Goal: Transaction & Acquisition: Obtain resource

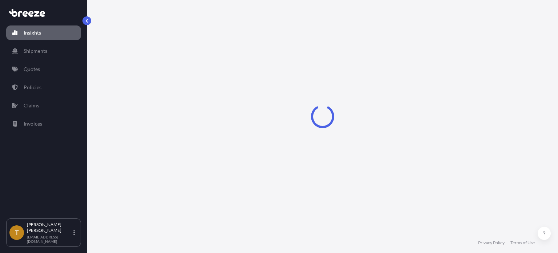
select select "2025"
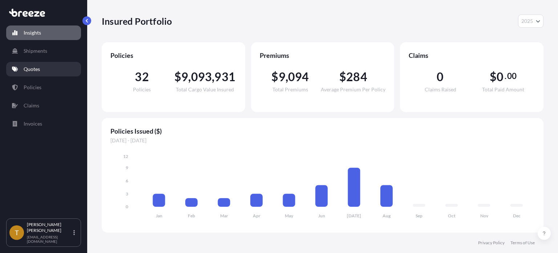
click at [28, 67] on p "Quotes" at bounding box center [32, 68] width 16 height 7
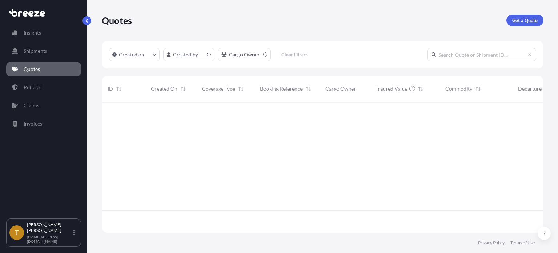
scroll to position [129, 436]
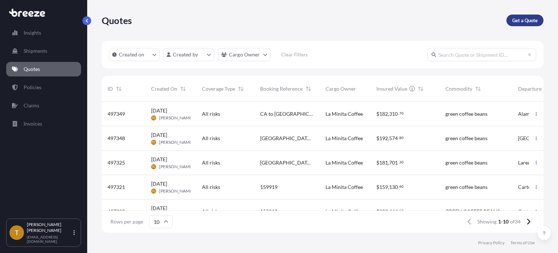
click at [529, 21] on p "Get a Quote" at bounding box center [524, 20] width 25 height 7
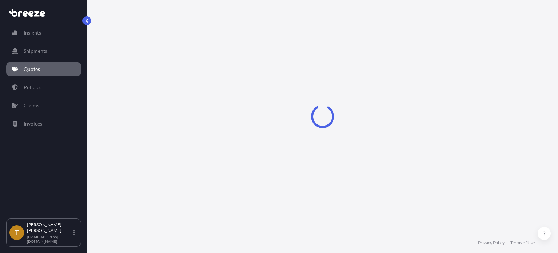
select select "Sea"
select select "1"
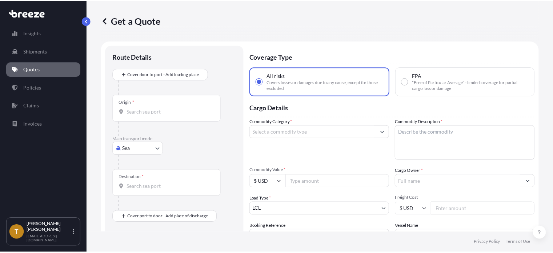
scroll to position [12, 0]
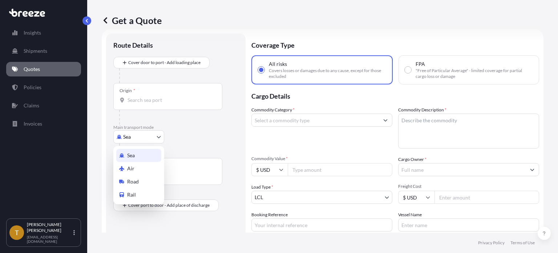
click at [159, 136] on body "Insights Shipments Quotes Policies Claims Invoices T [PERSON_NAME] [EMAIL_ADDRE…" at bounding box center [279, 153] width 558 height 307
click at [140, 182] on div "Road" at bounding box center [138, 181] width 45 height 13
select select "Road"
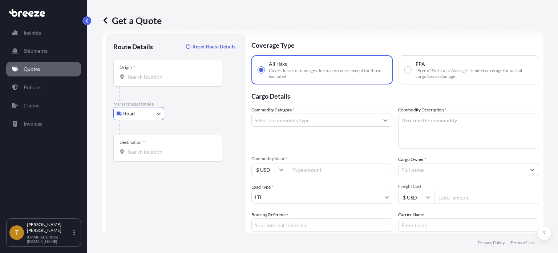
click at [162, 75] on input "Origin *" at bounding box center [171, 76] width 86 height 7
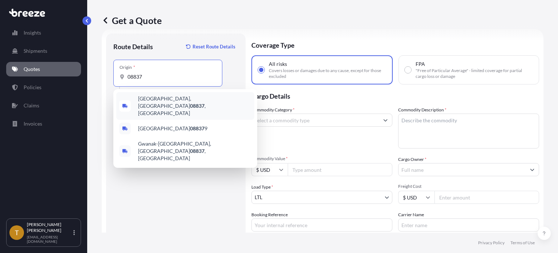
click at [158, 100] on span "[GEOGRAPHIC_DATA] , [GEOGRAPHIC_DATA]" at bounding box center [194, 106] width 113 height 22
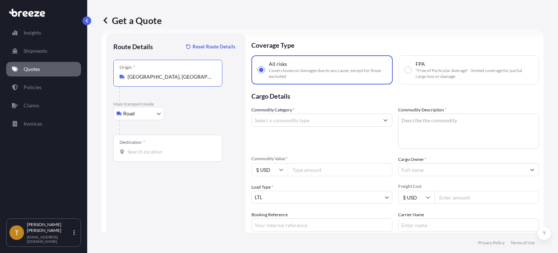
type input "[GEOGRAPHIC_DATA], [GEOGRAPHIC_DATA]"
click at [169, 150] on input "Destination *" at bounding box center [171, 151] width 86 height 7
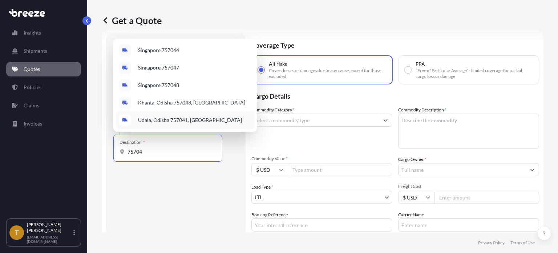
click at [129, 153] on input "75704" at bounding box center [171, 151] width 86 height 7
click at [164, 206] on div "Route Details Reset Route Details Place of loading Road Road Rail Origin * [GEO…" at bounding box center [175, 164] width 125 height 246
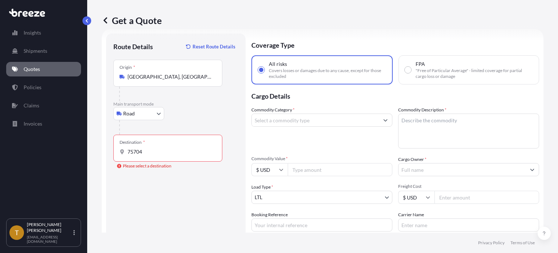
drag, startPoint x: 126, startPoint y: 150, endPoint x: 129, endPoint y: 158, distance: 8.8
click at [127, 151] on div "75704" at bounding box center [168, 151] width 97 height 7
click at [128, 151] on input "75704" at bounding box center [171, 151] width 86 height 7
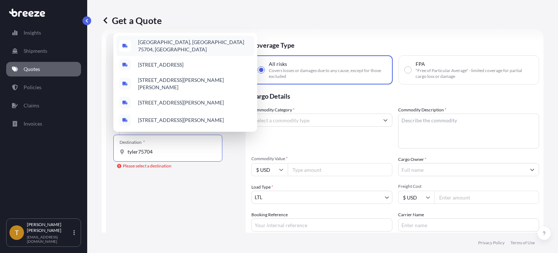
click at [150, 43] on span "[GEOGRAPHIC_DATA], [GEOGRAPHIC_DATA] 75704, [GEOGRAPHIC_DATA]" at bounding box center [194, 46] width 113 height 15
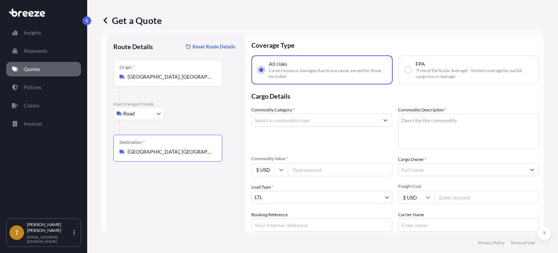
type input "[GEOGRAPHIC_DATA], [GEOGRAPHIC_DATA] 75704, [GEOGRAPHIC_DATA]"
click at [306, 118] on input "Commodity Category *" at bounding box center [315, 119] width 127 height 13
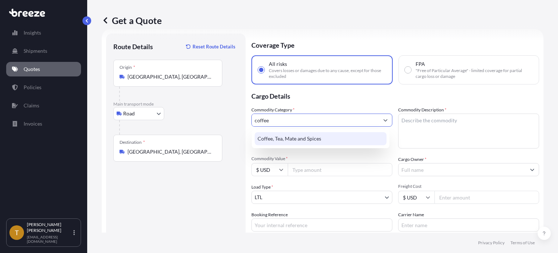
click at [299, 138] on div "Coffee, Tea, Mate and Spices" at bounding box center [321, 138] width 132 height 13
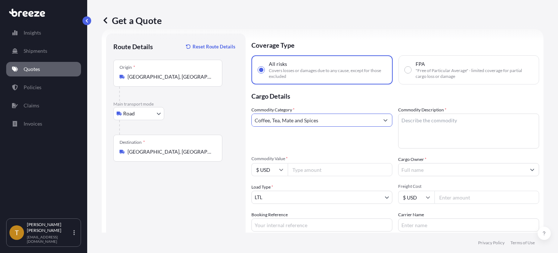
type input "Coffee, Tea, Mate and Spices"
click at [418, 125] on textarea "Commodity Description *" at bounding box center [468, 130] width 141 height 35
type textarea "green bean coffee"
click at [292, 173] on input "Commodity Value *" at bounding box center [340, 169] width 105 height 13
type input "153031.88"
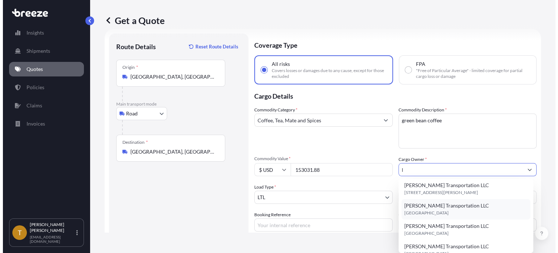
scroll to position [0, 0]
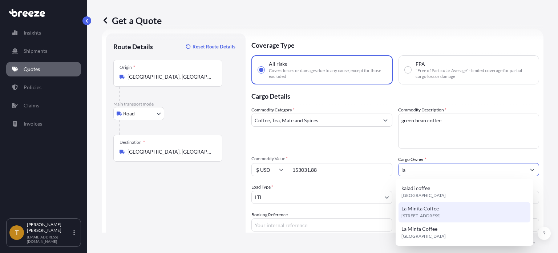
click at [412, 213] on span "[STREET_ADDRESS]" at bounding box center [420, 215] width 39 height 7
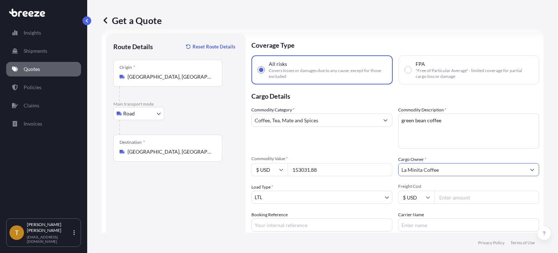
type input "La Minita Coffee"
click at [303, 200] on body "9 options available. 0 options available. 3 options available. Insights Shipmen…" at bounding box center [279, 153] width 558 height 307
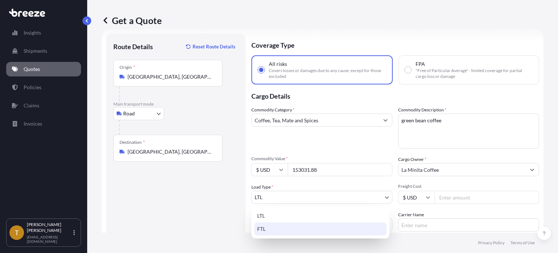
click at [287, 229] on div "FTL" at bounding box center [320, 228] width 132 height 13
select select "2"
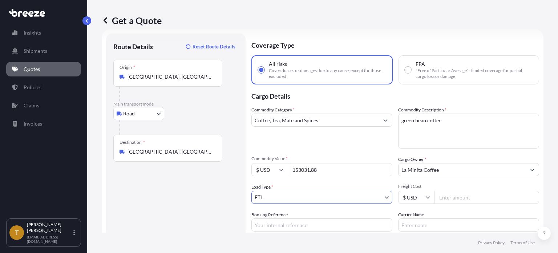
click at [448, 196] on input "Freight Cost" at bounding box center [487, 196] width 105 height 13
type input "2900"
drag, startPoint x: 267, startPoint y: 221, endPoint x: 271, endPoint y: 223, distance: 4.9
click at [268, 221] on input "[GEOGRAPHIC_DATA] to [GEOGRAPHIC_DATA]" at bounding box center [321, 224] width 141 height 13
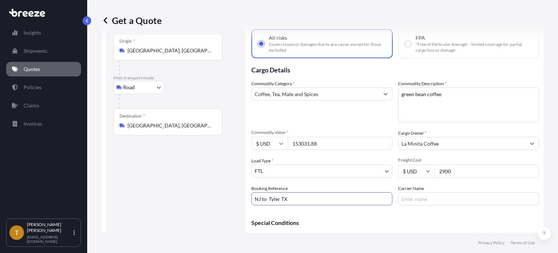
scroll to position [77, 0]
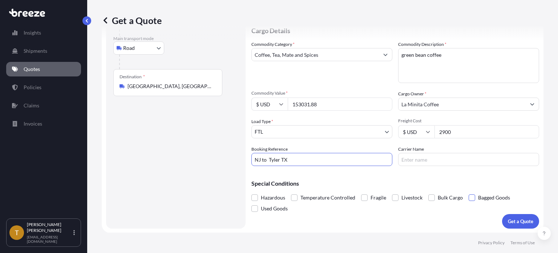
type input "NJ to Tyler TX"
click at [473, 197] on span at bounding box center [472, 197] width 7 height 7
click at [469, 192] on input "Bagged Goods" at bounding box center [469, 192] width 0 height 0
click at [510, 221] on p "Get a Quote" at bounding box center [520, 220] width 25 height 7
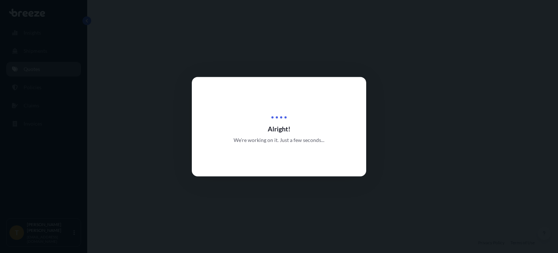
select select "Road"
select select "2"
